Goal: Communication & Community: Answer question/provide support

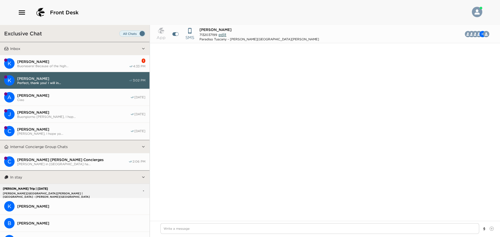
scroll to position [3659, 0]
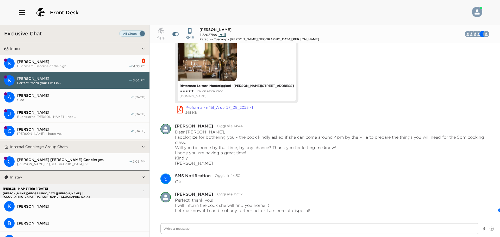
click at [79, 62] on span "[PERSON_NAME]" at bounding box center [73, 61] width 112 height 5
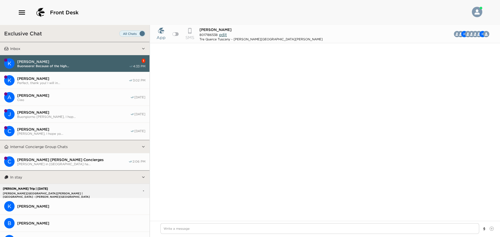
scroll to position [511, 0]
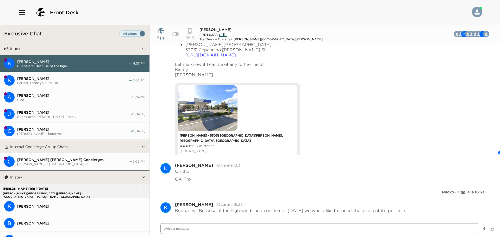
click at [253, 224] on textarea "Write a message" at bounding box center [319, 228] width 319 height 11
type textarea "x"
type textarea "B"
type textarea "x"
type textarea "Bu"
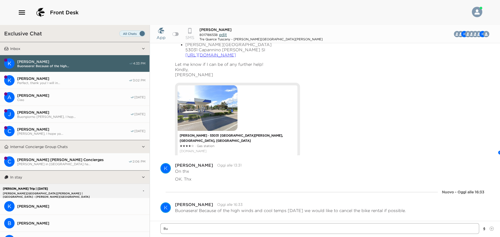
type textarea "x"
type textarea "Buo"
type textarea "x"
type textarea "Buon"
type textarea "x"
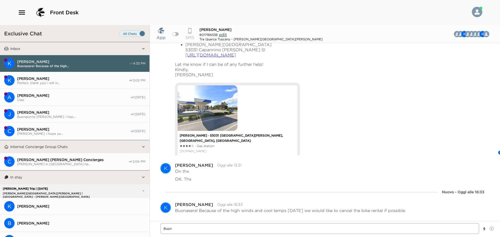
type textarea "Buona"
type textarea "x"
type textarea "Buonas"
type textarea "x"
type textarea "Buonase"
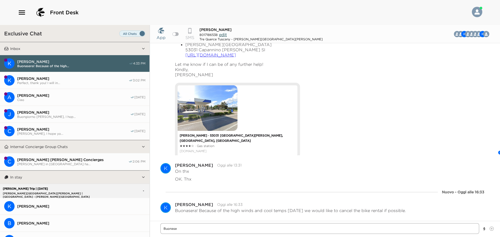
type textarea "x"
type textarea "Buonaser"
type textarea "x"
type textarea "Buonasera"
type textarea "x"
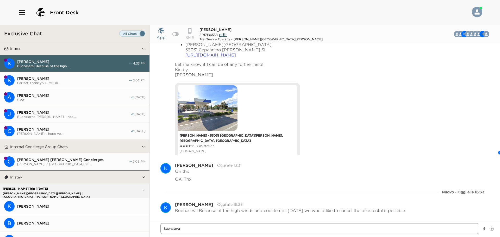
type textarea "Buonasera"
type textarea "x"
type textarea "Buonasera M"
type textarea "x"
type textarea "Buonasera Mr"
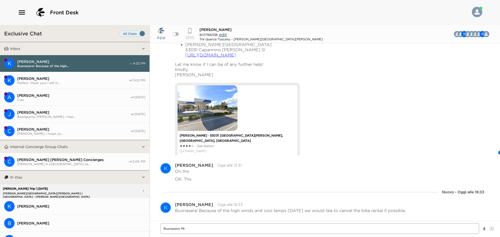
type textarea "x"
type textarea "Buonasera Mr."
type textarea "x"
type textarea "Buonasera Mr."
type textarea "x"
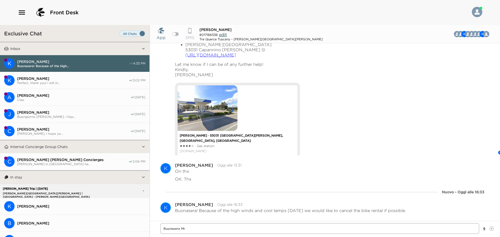
type textarea "Buonasera Mr. W"
type textarea "x"
type textarea "Buonasera Mr. Wa"
type textarea "x"
type textarea "Buonasera Mr. Wad"
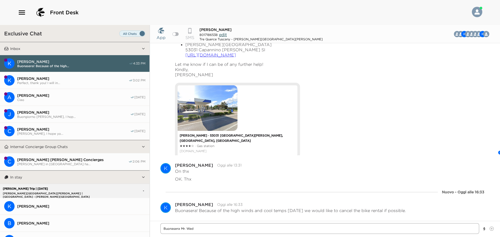
type textarea "x"
type textarea "Buonasera Mr. Wads"
type textarea "x"
type textarea "Buonasera Mr. Wadsw"
type textarea "x"
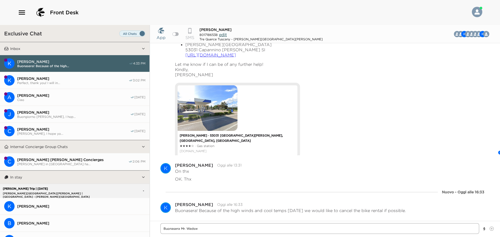
type textarea "Buonasera Mr. Wadswo"
type textarea "x"
type textarea "Buonasera Mr. Wadswor"
type textarea "x"
type textarea "Buonasera [PERSON_NAME]"
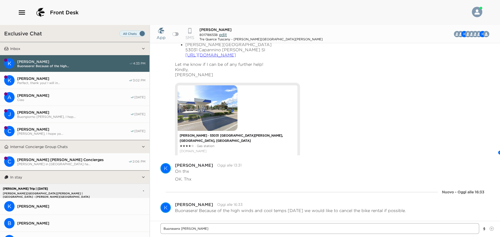
type textarea "x"
type textarea "Buonasera [PERSON_NAME]"
type textarea "x"
type textarea "Buonasera [PERSON_NAME],"
type textarea "x"
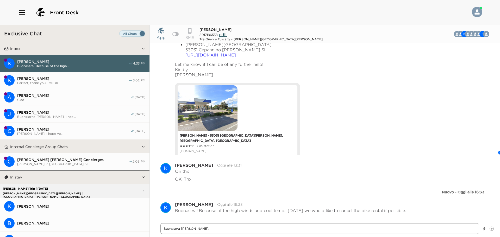
type textarea "Buonasera [PERSON_NAME],"
type textarea "x"
type textarea "Buonasera [PERSON_NAME],"
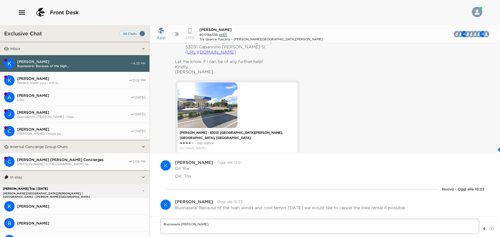
scroll to position [515, 0]
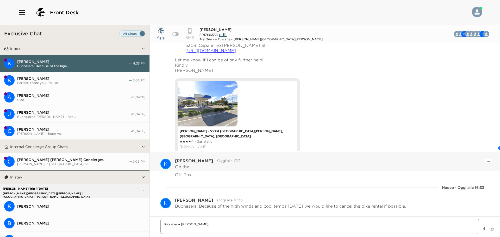
type textarea "x"
type textarea "Buonasera [PERSON_NAME], I"
type textarea "x"
type textarea "Buonasera [PERSON_NAME], If"
type textarea "x"
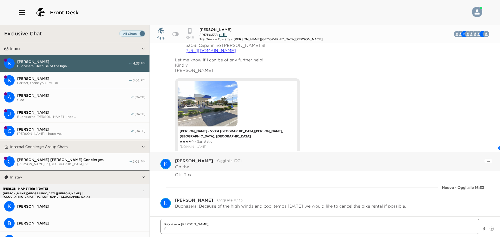
type textarea "Buonasera [PERSON_NAME], If"
type textarea "x"
type textarea "Buonasera [PERSON_NAME], If y"
type textarea "x"
type textarea "Buonasera [PERSON_NAME], If yo"
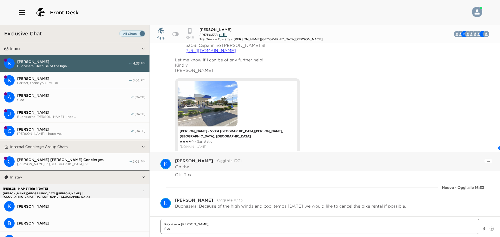
type textarea "x"
type textarea "Buonasera [PERSON_NAME], If you"
type textarea "x"
type textarea "Buonasera [PERSON_NAME], If you"
type textarea "x"
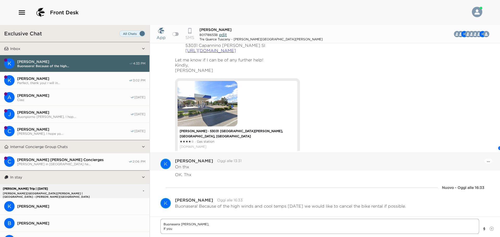
type textarea "Buonasera [PERSON_NAME], If you w"
type textarea "x"
type textarea "Buonasera [PERSON_NAME], If you wi"
type textarea "x"
type textarea "Buonasera [PERSON_NAME], If you wih"
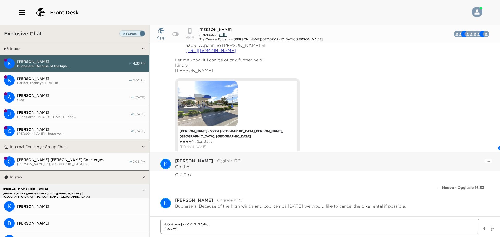
type textarea "x"
type textarea "Buonasera [PERSON_NAME], If you wi"
type textarea "x"
type textarea "Buonasera [PERSON_NAME], If you wis"
type textarea "x"
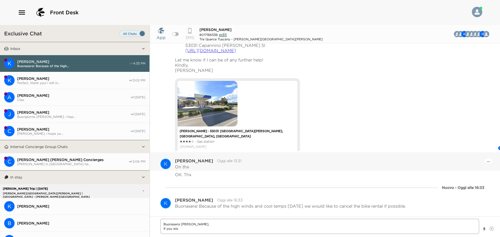
type textarea "Buonasera [PERSON_NAME], If you wish"
type textarea "x"
type textarea "Buonasera [PERSON_NAME], If you wish"
type textarea "x"
type textarea "Buonasera [PERSON_NAME], If you wish t"
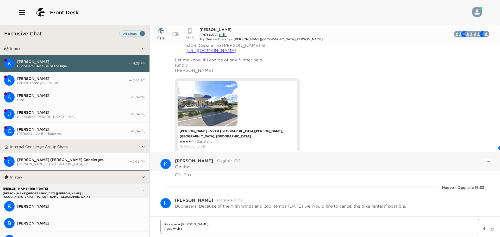
type textarea "x"
type textarea "Buonasera [PERSON_NAME], If you wish to"
type textarea "x"
type textarea "Buonasera [PERSON_NAME], If you wish to"
type textarea "x"
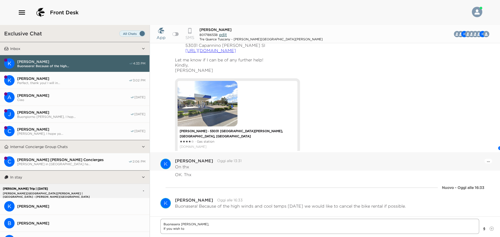
type textarea "Buonasera [PERSON_NAME], If you wish to c"
type textarea "x"
type textarea "Buonasera [PERSON_NAME], If you wish to ca"
type textarea "x"
type textarea "Buonasera [PERSON_NAME], If you wish to can"
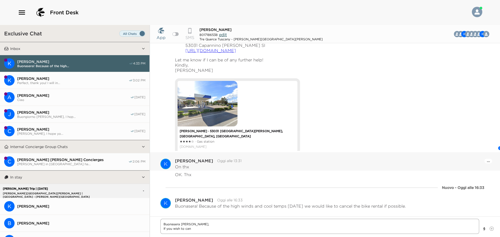
type textarea "x"
type textarea "Buonasera [PERSON_NAME], If you wish to canc"
type textarea "x"
type textarea "Buonasera [PERSON_NAME], If you wish to cance"
type textarea "x"
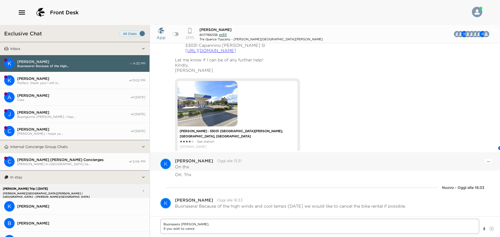
type textarea "Buonasera [PERSON_NAME], If you wish to canceò"
type textarea "x"
type textarea "Buonasera [PERSON_NAME], If you wish to canceò"
type textarea "x"
type textarea "Buonasera [PERSON_NAME], If you wish to canceò"
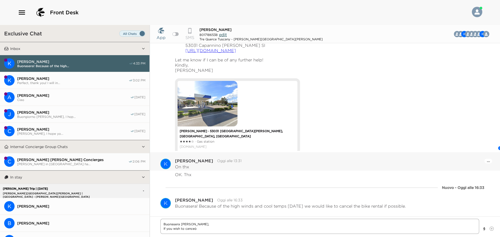
type textarea "x"
type textarea "Buonasera [PERSON_NAME], If you wish to cance"
type textarea "x"
type textarea "Buonasera [PERSON_NAME], If you wish to cancel"
type textarea "x"
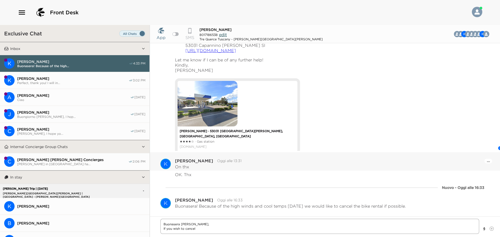
type textarea "Buonasera [PERSON_NAME], If you wish to cancel"
type textarea "x"
type textarea "Buonasera [PERSON_NAME], If you wish to cancel t"
type textarea "x"
type textarea "Buonasera [PERSON_NAME], If you wish to cancel th"
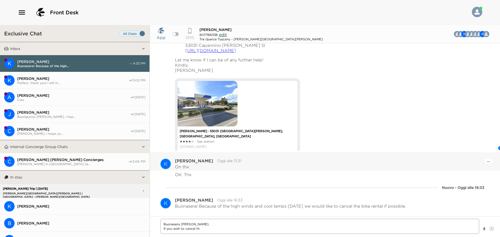
type textarea "x"
type textarea "Buonasera [PERSON_NAME], If you wish to cancel the"
type textarea "x"
type textarea "Buonasera [PERSON_NAME], If you wish to cancel the"
type textarea "x"
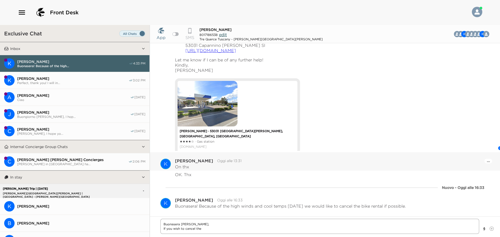
type textarea "Buonasera [PERSON_NAME], If you wish to cancel the b"
type textarea "x"
type textarea "Buonasera [PERSON_NAME], If you wish to cancel the bi"
type textarea "x"
type textarea "Buonasera [PERSON_NAME], If you wish to cancel the bik"
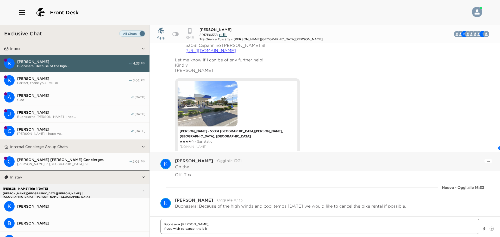
type textarea "x"
type textarea "Buonasera [PERSON_NAME], If you wish to cancel the bike"
type textarea "x"
type textarea "Buonasera [PERSON_NAME], If you wish to cancel the bike"
type textarea "x"
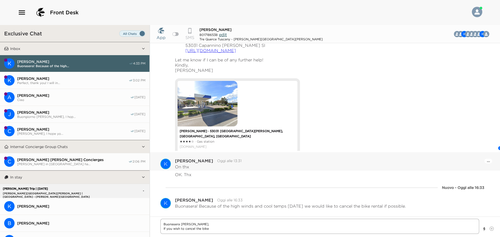
type textarea "Buonasera [PERSON_NAME], If you wish to cancel the bike r"
type textarea "x"
type textarea "Buonasera [PERSON_NAME], If you wish to cancel the bike re"
type textarea "x"
type textarea "Buonasera [PERSON_NAME], If you wish to cancel the bike ren"
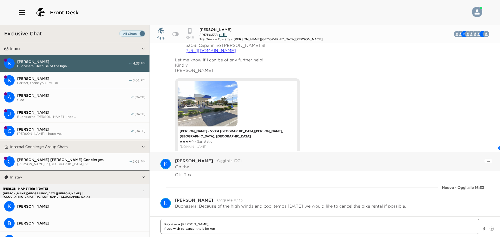
type textarea "x"
type textarea "Buonasera [PERSON_NAME], If you wish to cancel the bike rent"
type textarea "x"
type textarea "Buonasera [PERSON_NAME], If you wish to cancel the bike renta"
type textarea "x"
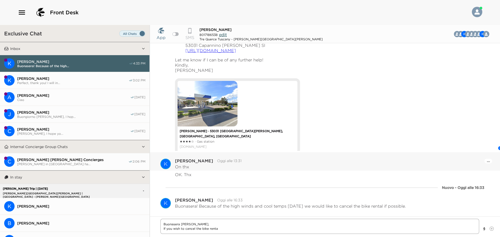
type textarea "Buonasera [PERSON_NAME], If you wish to cancel the bike rental"
type textarea "x"
type textarea "Buonasera [PERSON_NAME], If you wish to cancel the bike rental,"
type textarea "x"
type textarea "Buonasera [PERSON_NAME], If you wish to cancel the bike rental,"
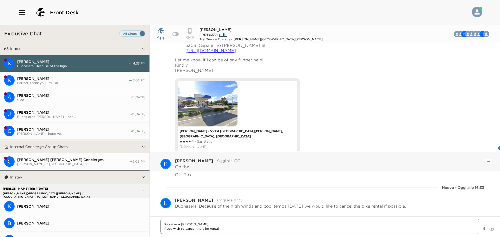
type textarea "x"
type textarea "Buonasera [PERSON_NAME], If you wish to cancel the bike rental,"
type textarea "x"
type textarea "Buonasera [PERSON_NAME], If you wish to cancel the bike rental"
type textarea "x"
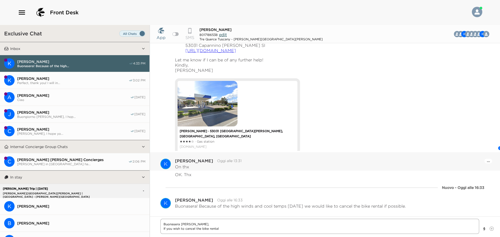
type textarea "Buonasera [PERSON_NAME], If you wish to cancel the bike rental,"
type textarea "x"
type textarea "Buonasera [PERSON_NAME], If you wish to cancel the bike rental,"
type textarea "x"
type textarea "Buonasera [PERSON_NAME], If you wish to cancel the bike rental, t"
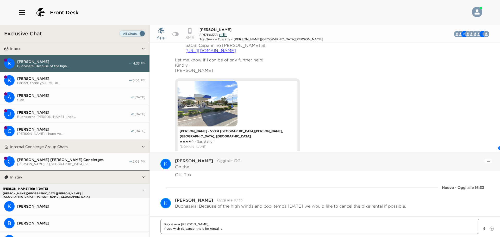
type textarea "x"
type textarea "Buonasera [PERSON_NAME], If you wish to cancel the bike rental, th"
type textarea "x"
type textarea "Buonasera [PERSON_NAME], If you wish to cancel the bike rental, the"
type textarea "x"
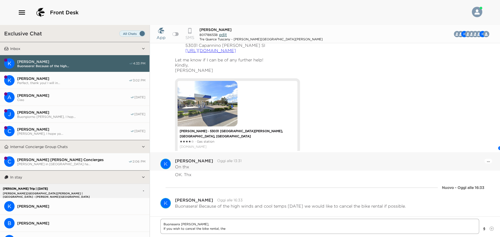
type textarea "Buonasera [PERSON_NAME], If you wish to cancel the bike rental, ther"
type textarea "x"
type textarea "Buonasera [PERSON_NAME], If you wish to cancel the bike rental, there"
type textarea "x"
type textarea "Buonasera [PERSON_NAME], If you wish to cancel the bike rental, there"
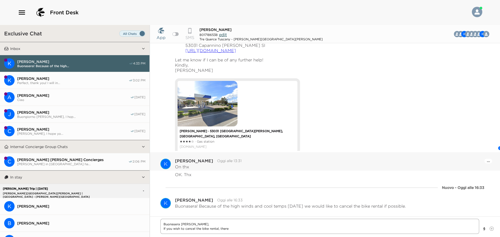
type textarea "x"
type textarea "Buonasera [PERSON_NAME], If you wish to cancel the bike rental, there i"
type textarea "x"
type textarea "Buonasera [PERSON_NAME], If you wish to cancel the bike rental, there is"
type textarea "x"
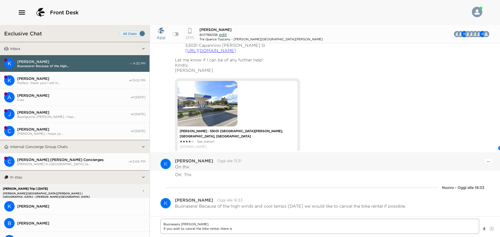
type textarea "Buonasera [PERSON_NAME], If you wish to cancel the bike rental, there is"
type textarea "x"
type textarea "Buonasera [PERSON_NAME], If you wish to cancel the bike rental, there is a"
type textarea "x"
type textarea "Buonasera [PERSON_NAME], If you wish to cancel the bike rental, there is ab"
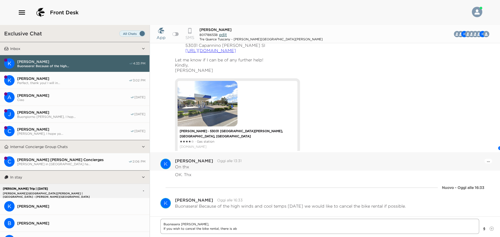
type textarea "x"
type textarea "Buonasera [PERSON_NAME], If you wish to cancel the bike rental, there is abs"
type textarea "x"
type textarea "Buonasera [PERSON_NAME], If you wish to cancel the bike rental, there is abso"
type textarea "x"
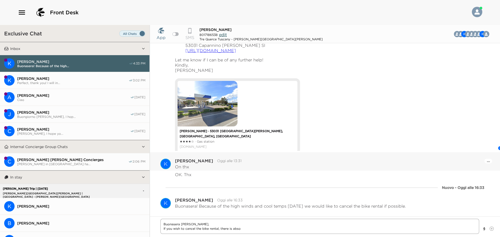
type textarea "Buonasera [PERSON_NAME], If you wish to cancel the bike rental, there is absol"
type textarea "x"
type textarea "Buonasera [PERSON_NAME], If you wish to cancel the bike rental, there is absolu"
type textarea "x"
type textarea "Buonasera [PERSON_NAME], If you wish to cancel the bike rental, there is absolut"
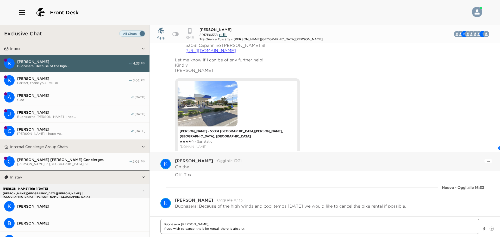
type textarea "x"
type textarea "Buonasera [PERSON_NAME], If you wish to cancel the bike rental, there is absolu…"
type textarea "x"
type textarea "Buonasera [PERSON_NAME], If you wish to cancel the bike rental, there is absolu…"
type textarea "x"
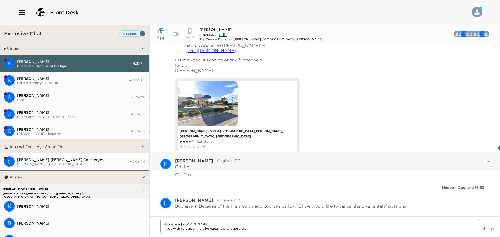
type textarea "Buonasera [PERSON_NAME], If you wish to cancel the bike rental, there is absolu…"
type textarea "x"
type textarea "Buonasera [PERSON_NAME], If you wish to cancel the bike rental, there is absolu…"
type textarea "x"
type textarea "Buonasera [PERSON_NAME], If you wish to cancel the bike rental, there is absolu…"
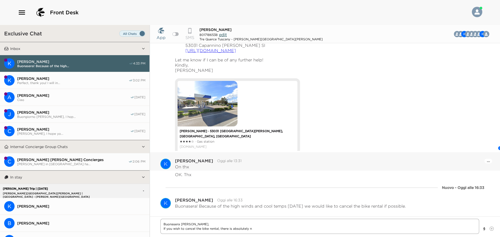
type textarea "x"
type textarea "Buonasera [PERSON_NAME], If you wish to cancel the bike rental, there is absolu…"
type textarea "x"
type textarea "Buonasera [PERSON_NAME], If you wish to cancel the bike rental, there is absolu…"
type textarea "x"
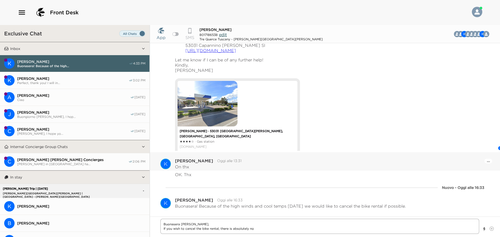
type textarea "Buonasera [PERSON_NAME], If you wish to cancel the bike rental, there is absolu…"
type textarea "x"
type textarea "Buonasera [PERSON_NAME], If you wish to cancel the bike rental, there is absolu…"
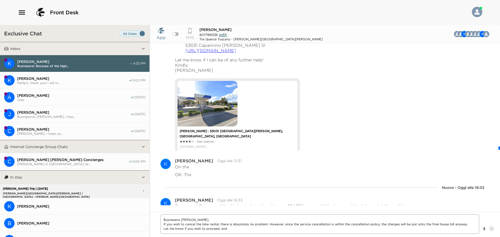
drag, startPoint x: 311, startPoint y: 223, endPoint x: 329, endPoint y: 222, distance: 18.0
click at [329, 222] on textarea "Buonasera [PERSON_NAME], If you wish to cancel the bike rental, there is absolu…" at bounding box center [319, 225] width 319 height 20
click at [323, 224] on textarea "Buonasera [PERSON_NAME], If you wish to cancel the bike rental, there is absolu…" at bounding box center [319, 225] width 319 height 20
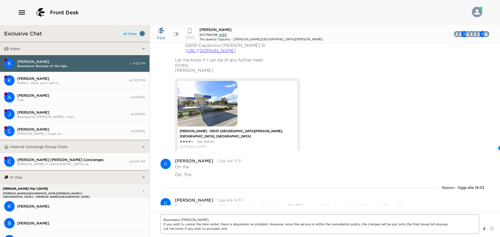
click at [325, 224] on textarea "Buonasera [PERSON_NAME], If you wish to cancel the bike rental, there is absolu…" at bounding box center [319, 225] width 319 height 20
drag, startPoint x: 231, startPoint y: 228, endPoint x: 234, endPoint y: 229, distance: 2.9
click at [231, 229] on textarea "Buonasera [PERSON_NAME], If you wish to cancel the bike rental, there is absolu…" at bounding box center [319, 225] width 319 height 20
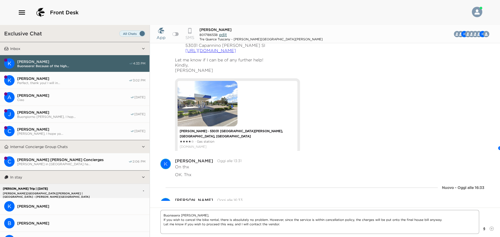
click at [324, 220] on textarea "Buonasera [PERSON_NAME], If you wish to cancel the bike rental, there is absolu…" at bounding box center [319, 222] width 319 height 24
click at [196, 227] on textarea "Buonasera [PERSON_NAME], If you wish to cancel the bike rental, there is absolu…" at bounding box center [319, 222] width 319 height 24
click at [270, 219] on textarea "Buonasera [PERSON_NAME], If you wish to cancel the bike rental, there is absolu…" at bounding box center [319, 222] width 319 height 24
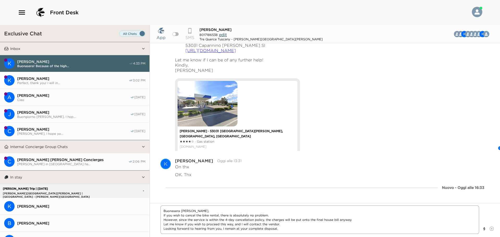
click at [345, 222] on textarea "Buonasera [PERSON_NAME], If you wish to cancel the bike rental, there is absolu…" at bounding box center [319, 220] width 319 height 28
click at [285, 230] on textarea "Buonasera [PERSON_NAME], If you wish to cancel the bike rental, there is absolu…" at bounding box center [319, 220] width 319 height 28
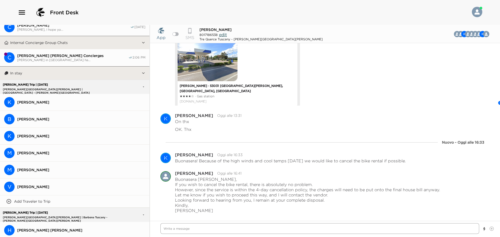
scroll to position [0, 0]
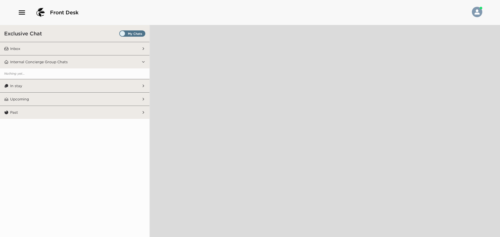
click at [130, 35] on span "Set all destinations" at bounding box center [132, 35] width 26 height 6
click at [120, 35] on input "Set all destinations" at bounding box center [120, 35] width 0 height 0
click at [91, 51] on button "Inbox" at bounding box center [75, 48] width 133 height 13
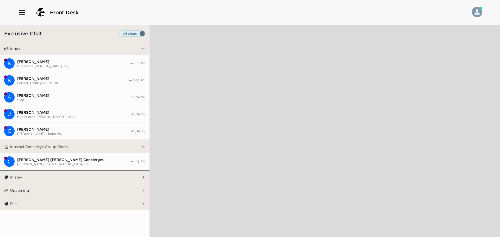
click at [74, 178] on button "In stay" at bounding box center [75, 177] width 133 height 13
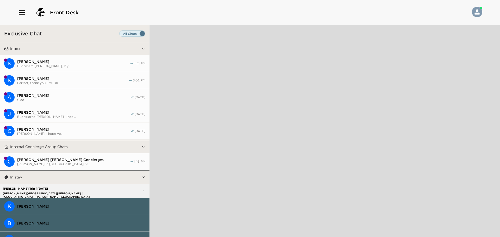
click at [91, 61] on span "[PERSON_NAME]" at bounding box center [73, 61] width 112 height 5
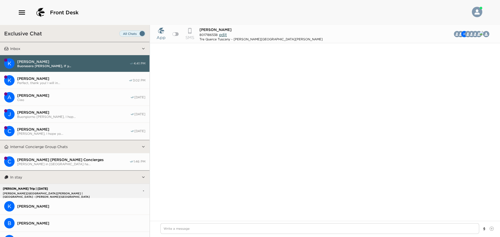
scroll to position [1122, 0]
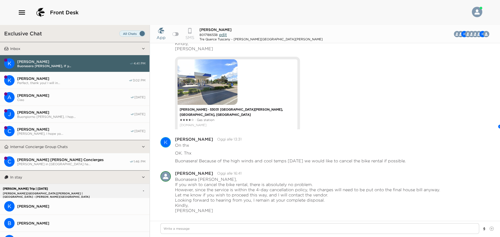
click at [86, 76] on span "[PERSON_NAME]" at bounding box center [72, 78] width 111 height 5
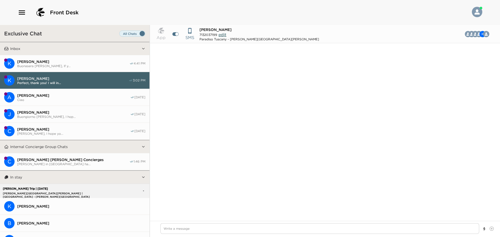
scroll to position [731, 0]
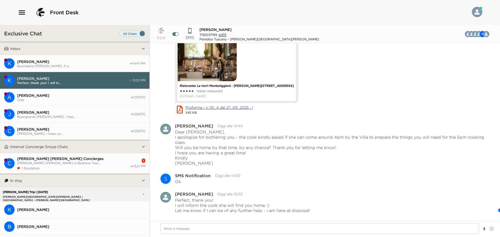
click at [85, 164] on span "Hays Holladay in Barbena Tusc..." at bounding box center [73, 163] width 113 height 4
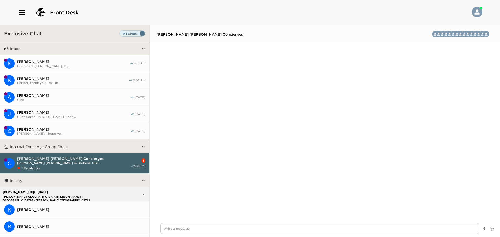
scroll to position [1949, 0]
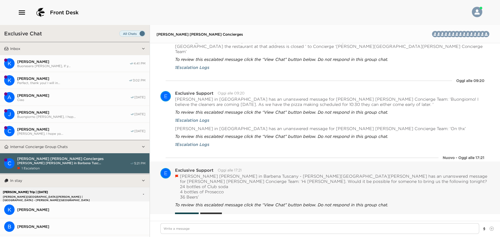
click at [184, 213] on button "View Chat" at bounding box center [187, 216] width 24 height 7
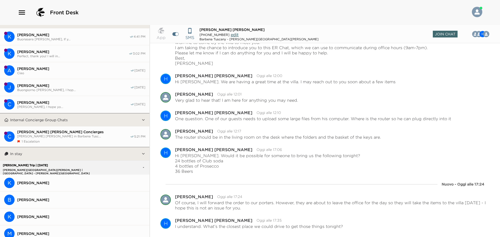
scroll to position [0, 0]
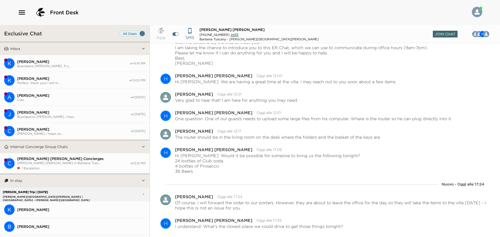
click at [80, 166] on div "1 Escalation" at bounding box center [73, 168] width 113 height 4
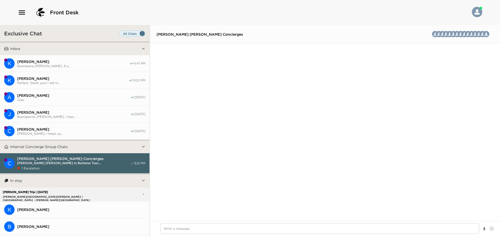
scroll to position [1741, 0]
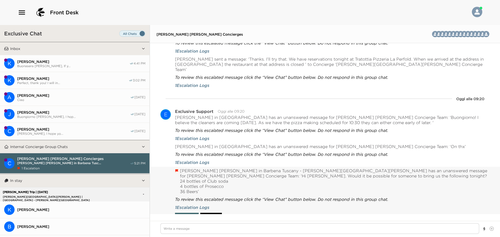
click at [206, 213] on button "Resolved" at bounding box center [211, 216] width 22 height 7
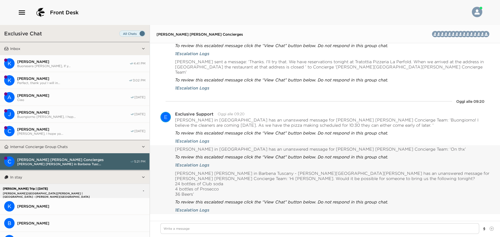
scroll to position [1731, 0]
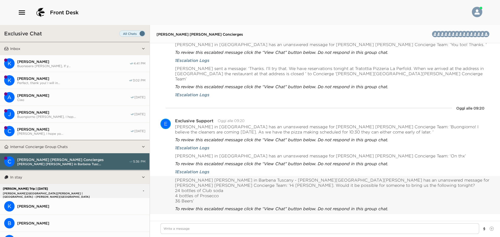
click at [95, 69] on button "K Kip Wadsworth Buonasera Mr. Wadsworth, If y... 4:41 PM" at bounding box center [75, 63] width 150 height 17
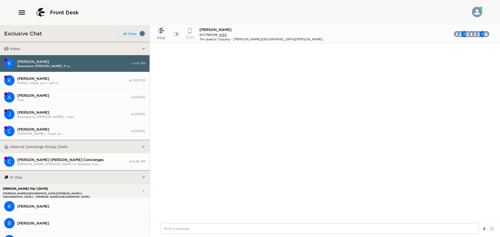
scroll to position [1122, 0]
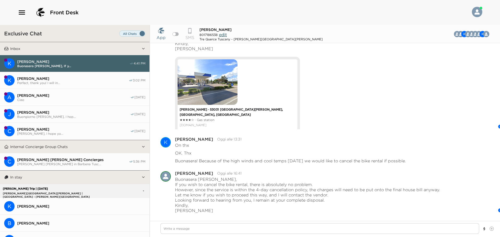
click at [93, 76] on span "[PERSON_NAME]" at bounding box center [72, 78] width 111 height 5
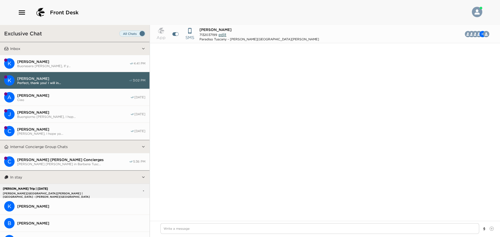
scroll to position [731, 0]
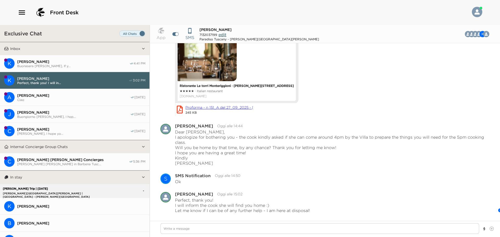
click at [91, 89] on button "A Andrew Bosomworth Ciao 09/28/25" at bounding box center [75, 97] width 150 height 17
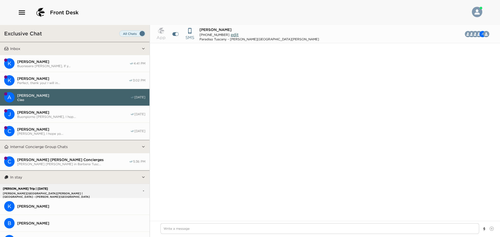
type textarea "x"
type input "(647) 967-0781"
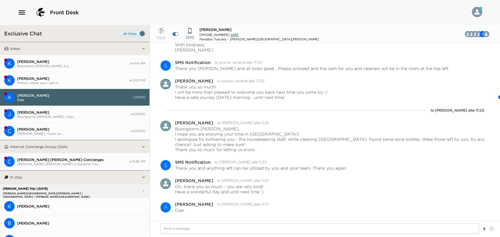
click at [90, 104] on button "A Andrew Bosomworth Ciao 09/28/25" at bounding box center [75, 97] width 150 height 17
click at [88, 125] on button "C Caressa Bennet Buongiorno Caressa, I hope yo... 09/26/25" at bounding box center [75, 131] width 150 height 17
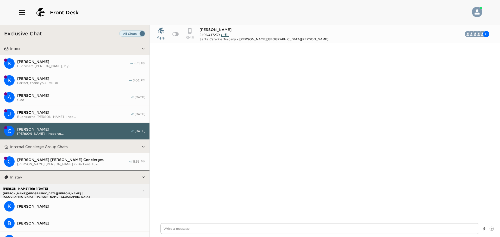
scroll to position [732, 0]
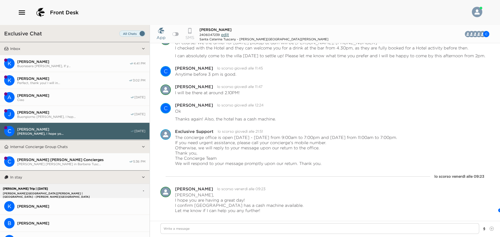
click at [88, 116] on span "Buongiorno [PERSON_NAME], I hop..." at bounding box center [73, 117] width 113 height 4
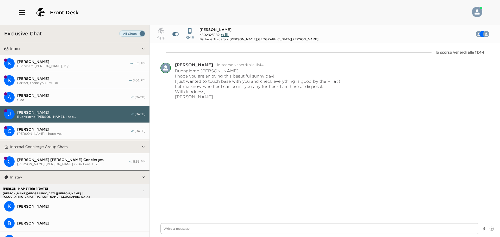
click at [88, 59] on span "[PERSON_NAME]" at bounding box center [73, 61] width 112 height 5
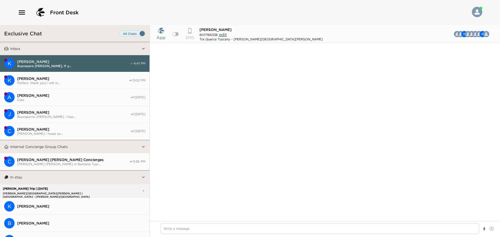
scroll to position [1122, 0]
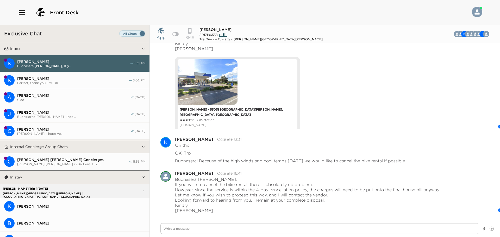
type textarea "x"
